Goal: Task Accomplishment & Management: Manage account settings

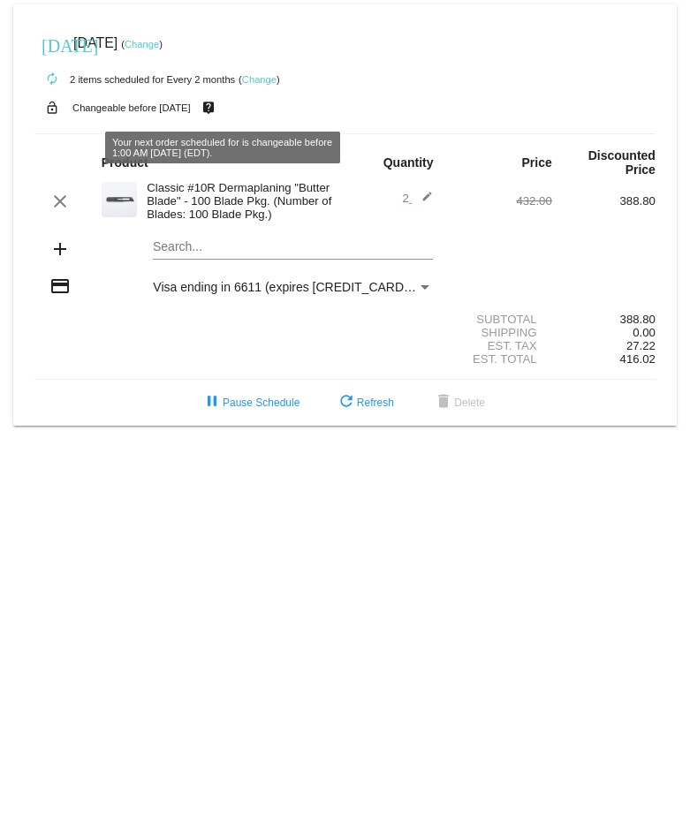
click at [159, 40] on link "Change" at bounding box center [142, 44] width 34 height 11
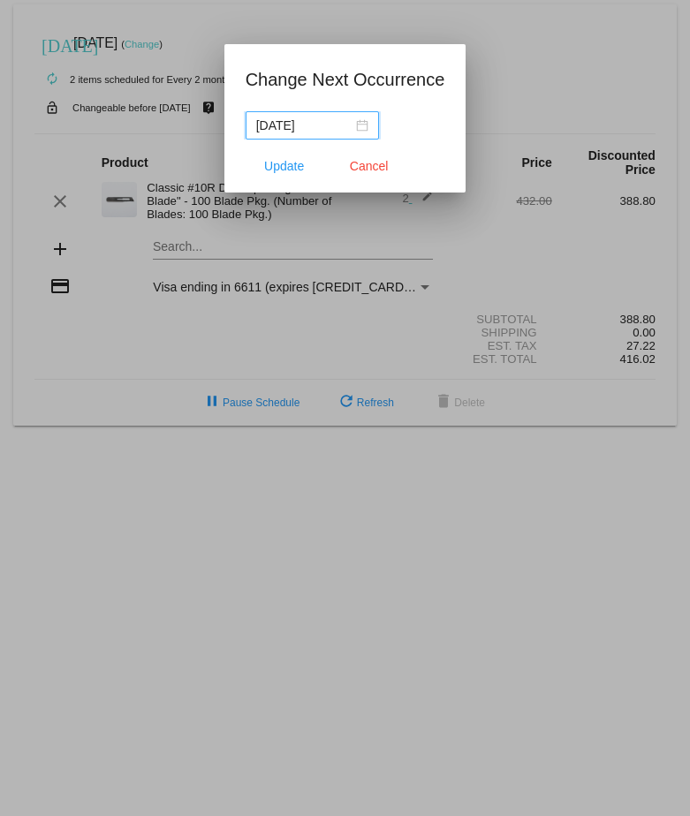
click at [361, 124] on div "[DATE]" at bounding box center [312, 125] width 112 height 19
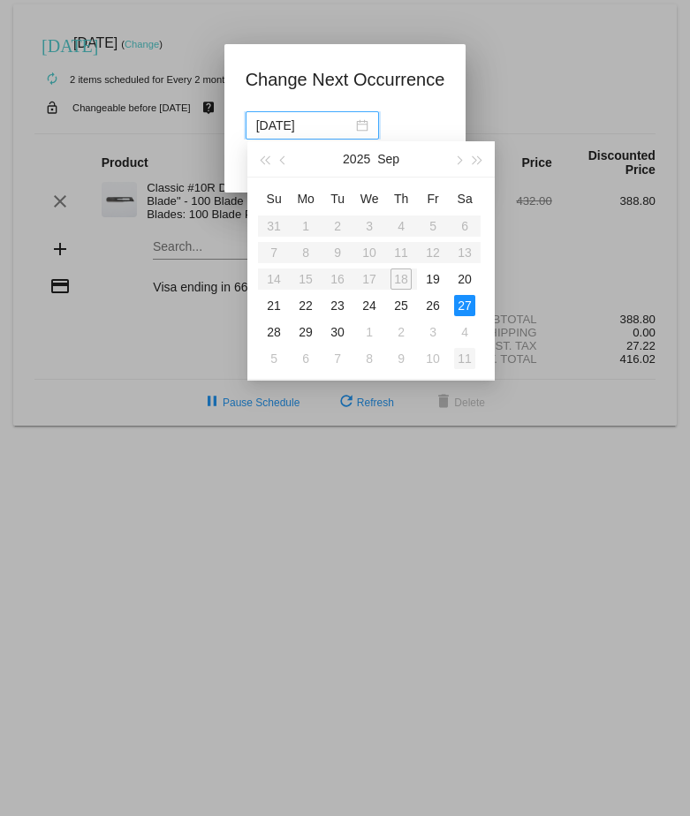
click at [465, 355] on div "11" at bounding box center [464, 358] width 21 height 21
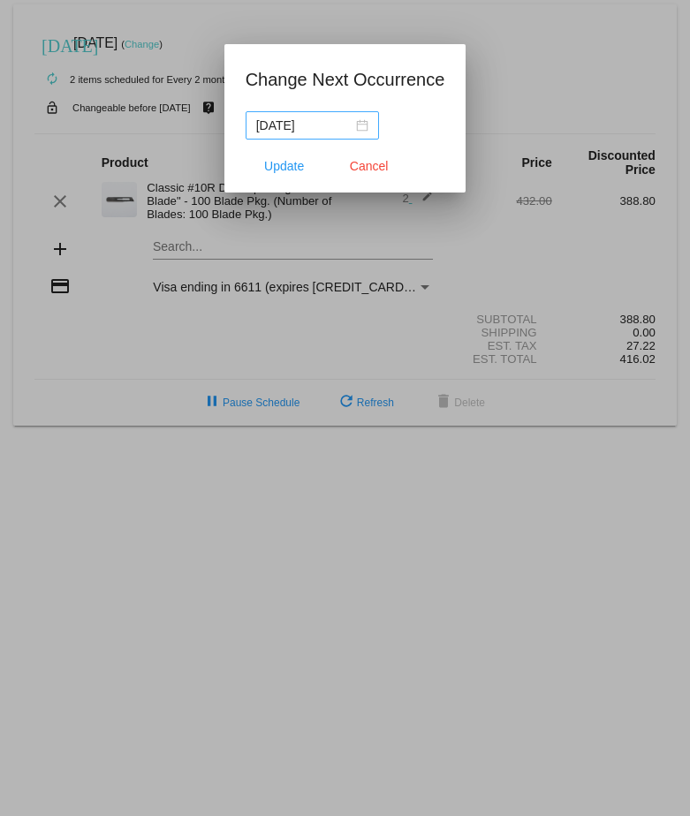
click at [366, 133] on div "[DATE]" at bounding box center [312, 125] width 112 height 19
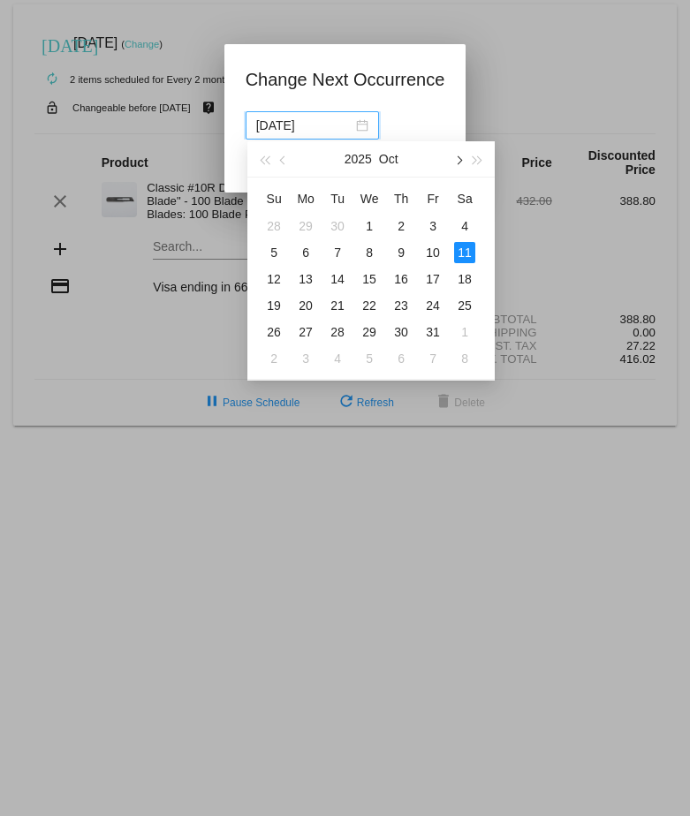
click at [462, 163] on button "button" at bounding box center [457, 158] width 19 height 35
click at [277, 158] on button "button" at bounding box center [284, 158] width 19 height 35
click at [306, 275] on div "13" at bounding box center [305, 279] width 21 height 21
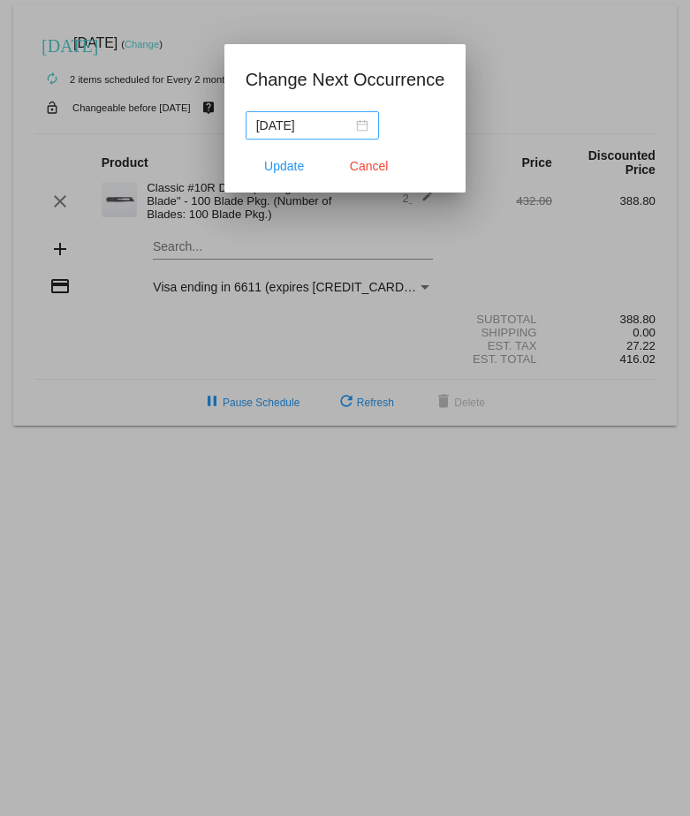
click at [365, 125] on div "[DATE]" at bounding box center [312, 125] width 112 height 19
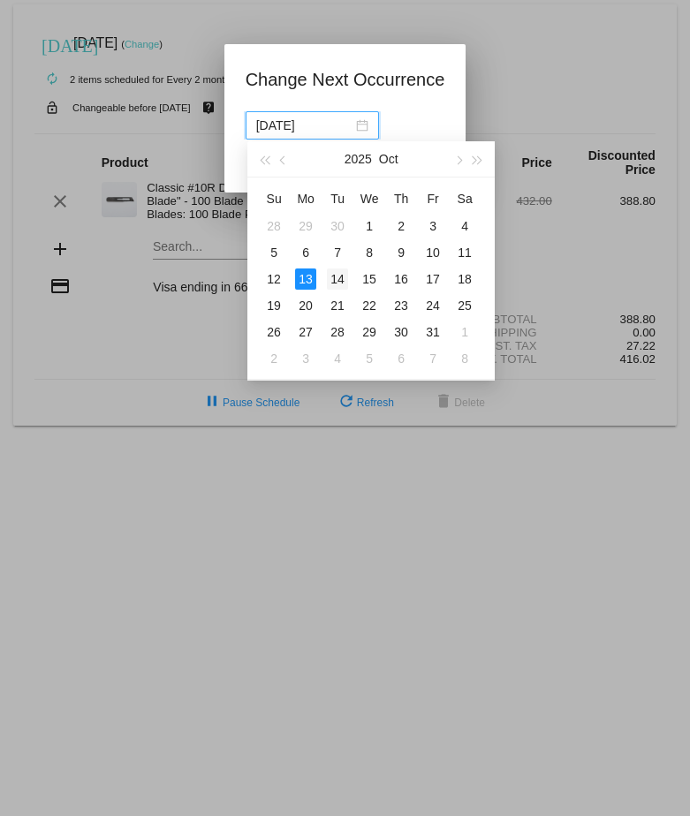
click at [338, 275] on div "14" at bounding box center [337, 279] width 21 height 21
type input "[DATE]"
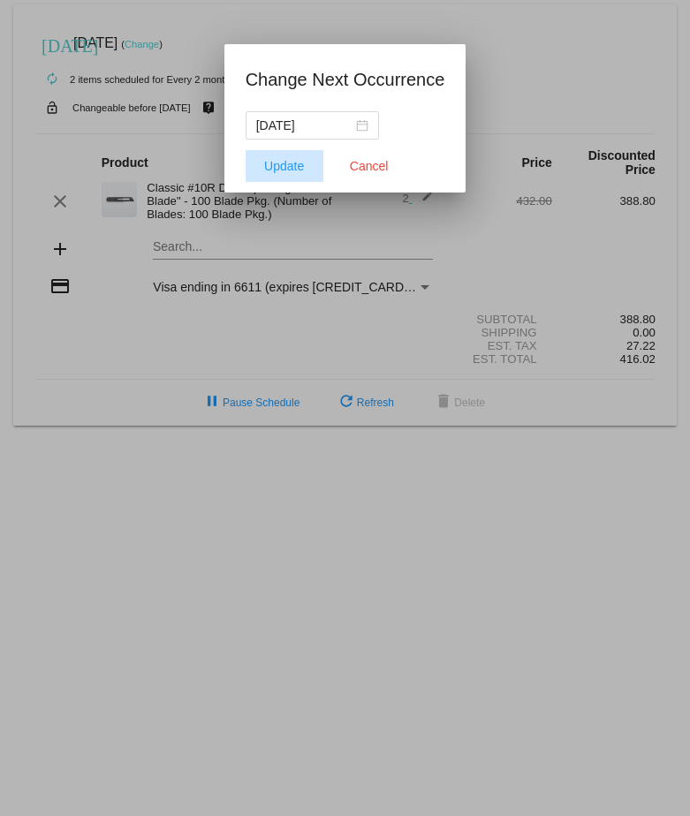
click at [291, 169] on span "Update" at bounding box center [284, 166] width 40 height 14
